Goal: Task Accomplishment & Management: Use online tool/utility

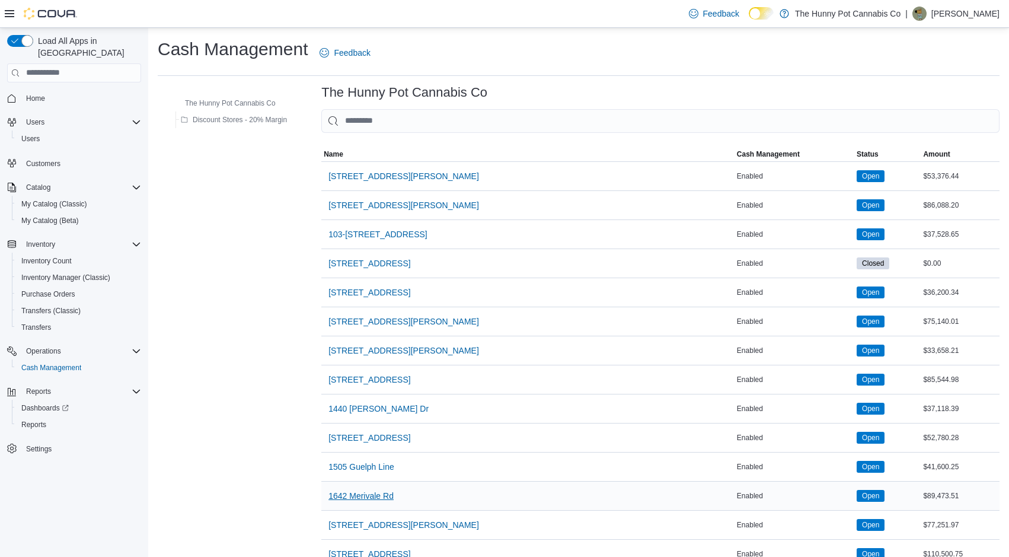
click at [376, 491] on span "1642 Merivale Rd" at bounding box center [360, 496] width 65 height 12
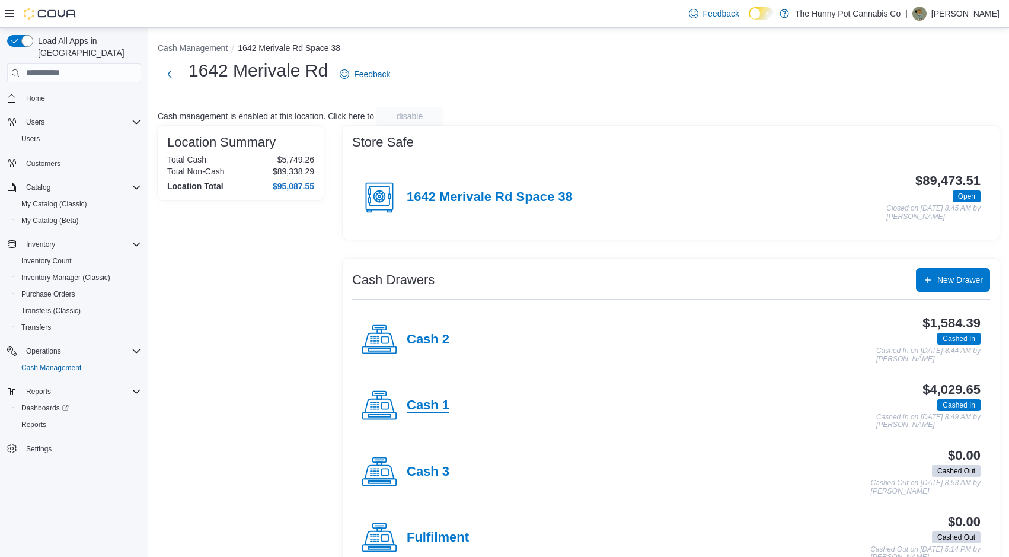
click at [426, 407] on h4 "Cash 1" at bounding box center [428, 405] width 43 height 15
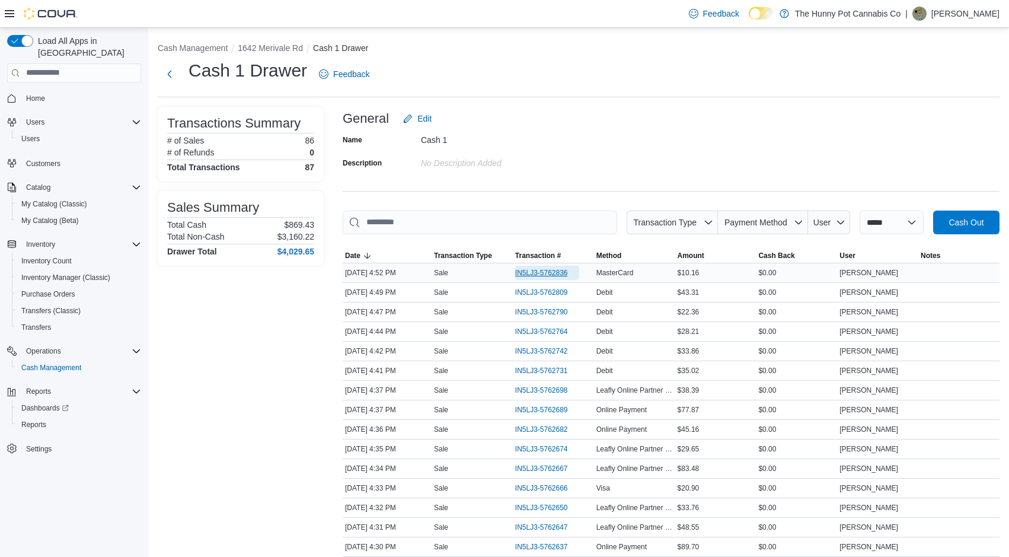
click at [535, 276] on span "IN5LJ3-5762836" at bounding box center [541, 272] width 53 height 9
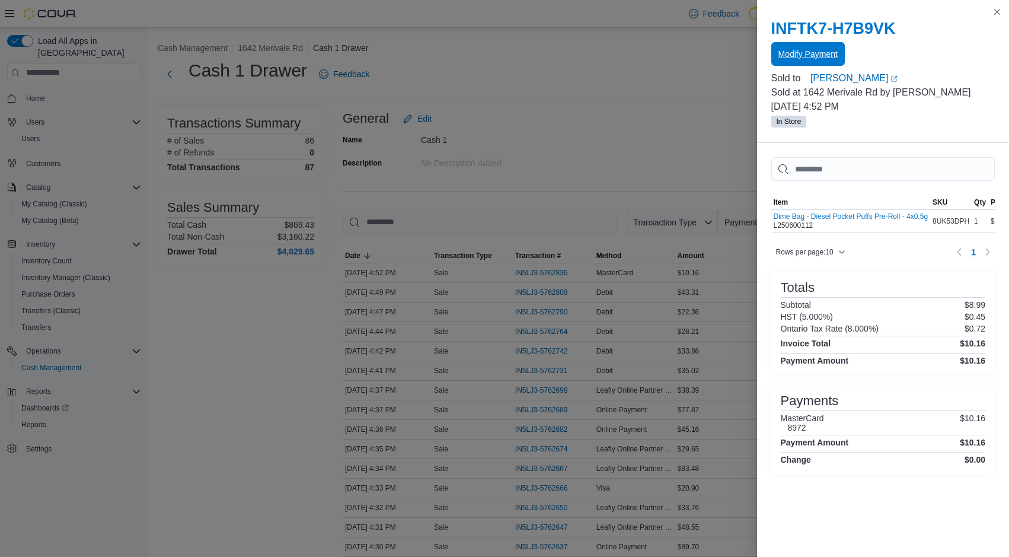
click at [811, 56] on span "Modify Payment" at bounding box center [807, 54] width 59 height 12
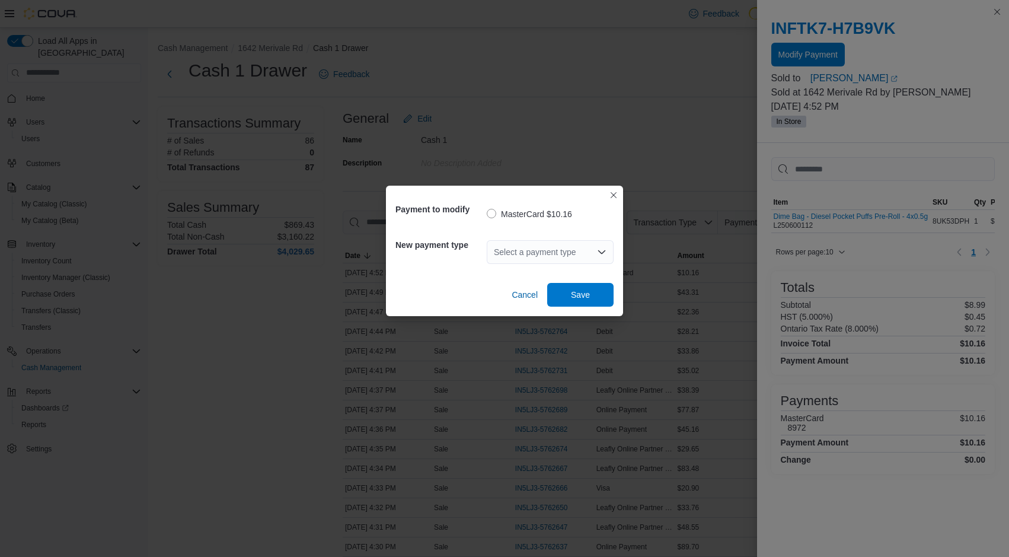
click at [599, 254] on icon "Open list of options" at bounding box center [601, 251] width 9 height 9
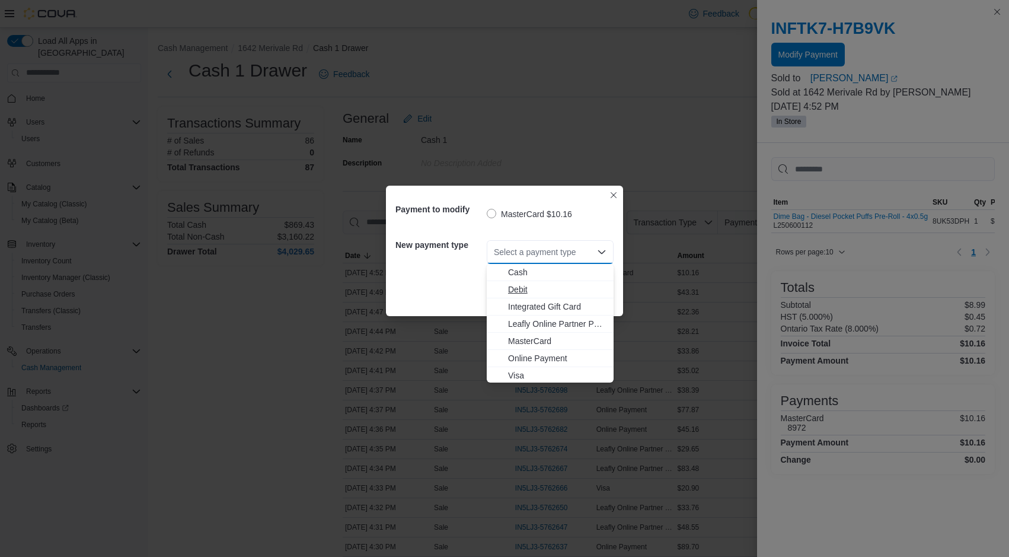
click at [522, 295] on button "Debit" at bounding box center [550, 289] width 127 height 17
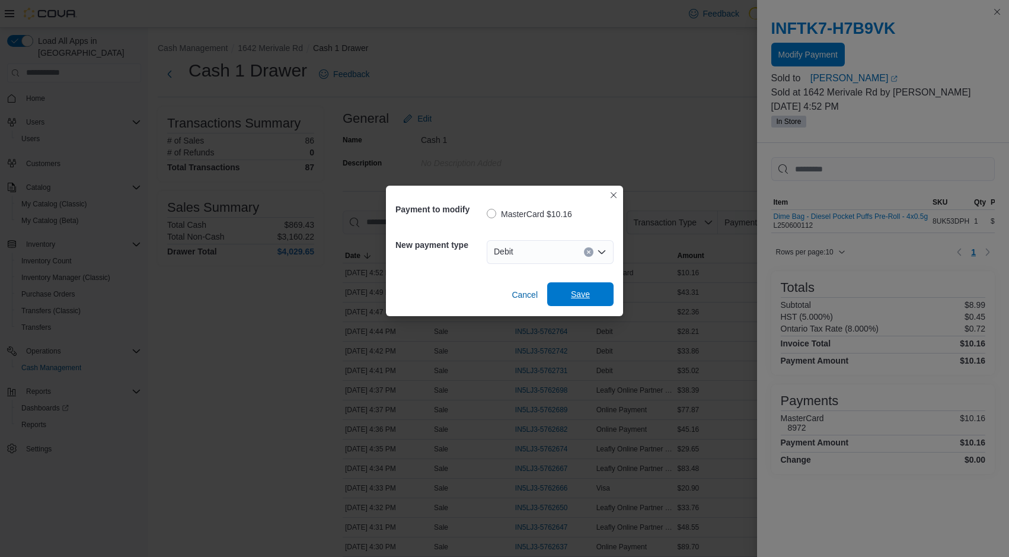
click at [604, 290] on span "Save" at bounding box center [580, 294] width 52 height 24
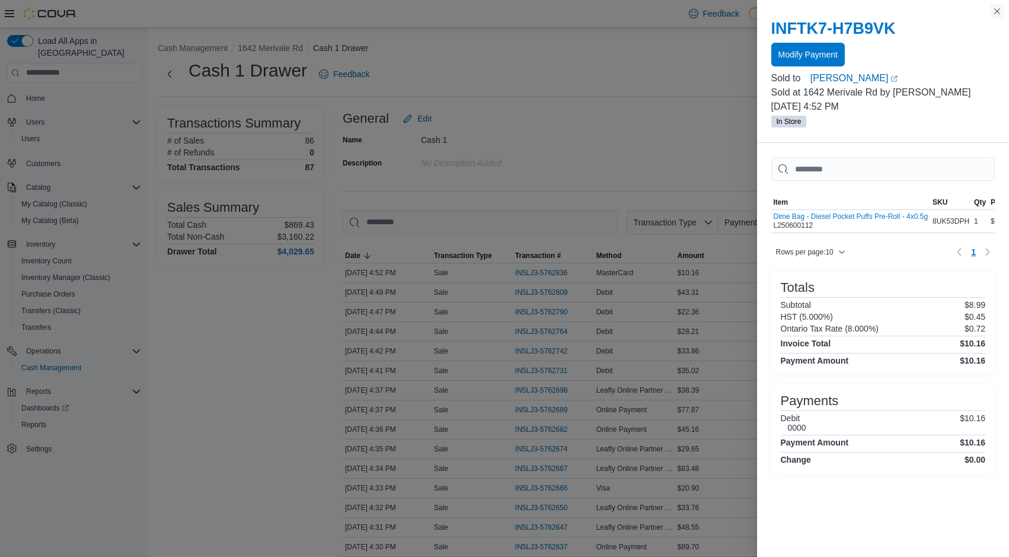
click at [999, 14] on button "Close this dialog" at bounding box center [997, 11] width 14 height 14
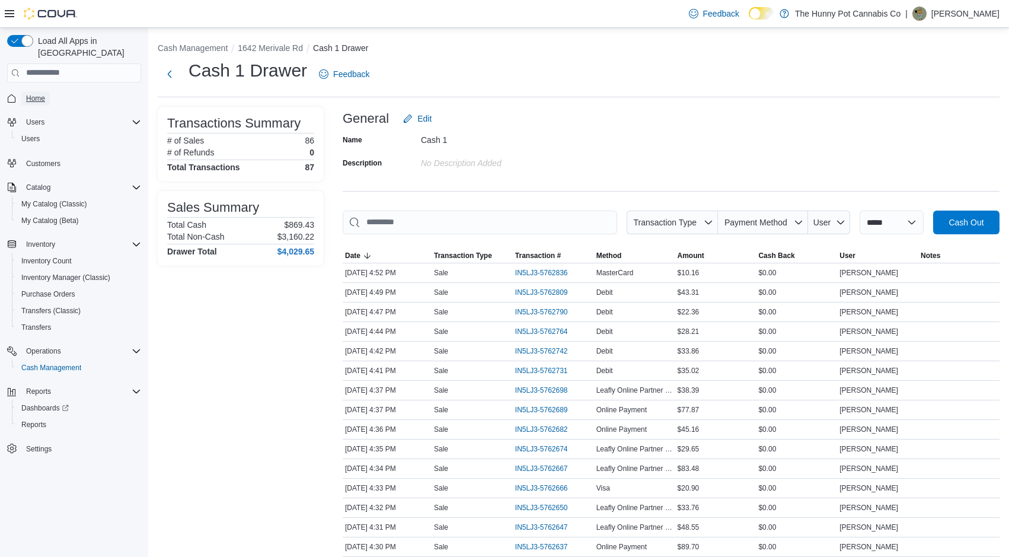
click at [33, 94] on span "Home" at bounding box center [35, 98] width 19 height 9
